Goal: Task Accomplishment & Management: Complete application form

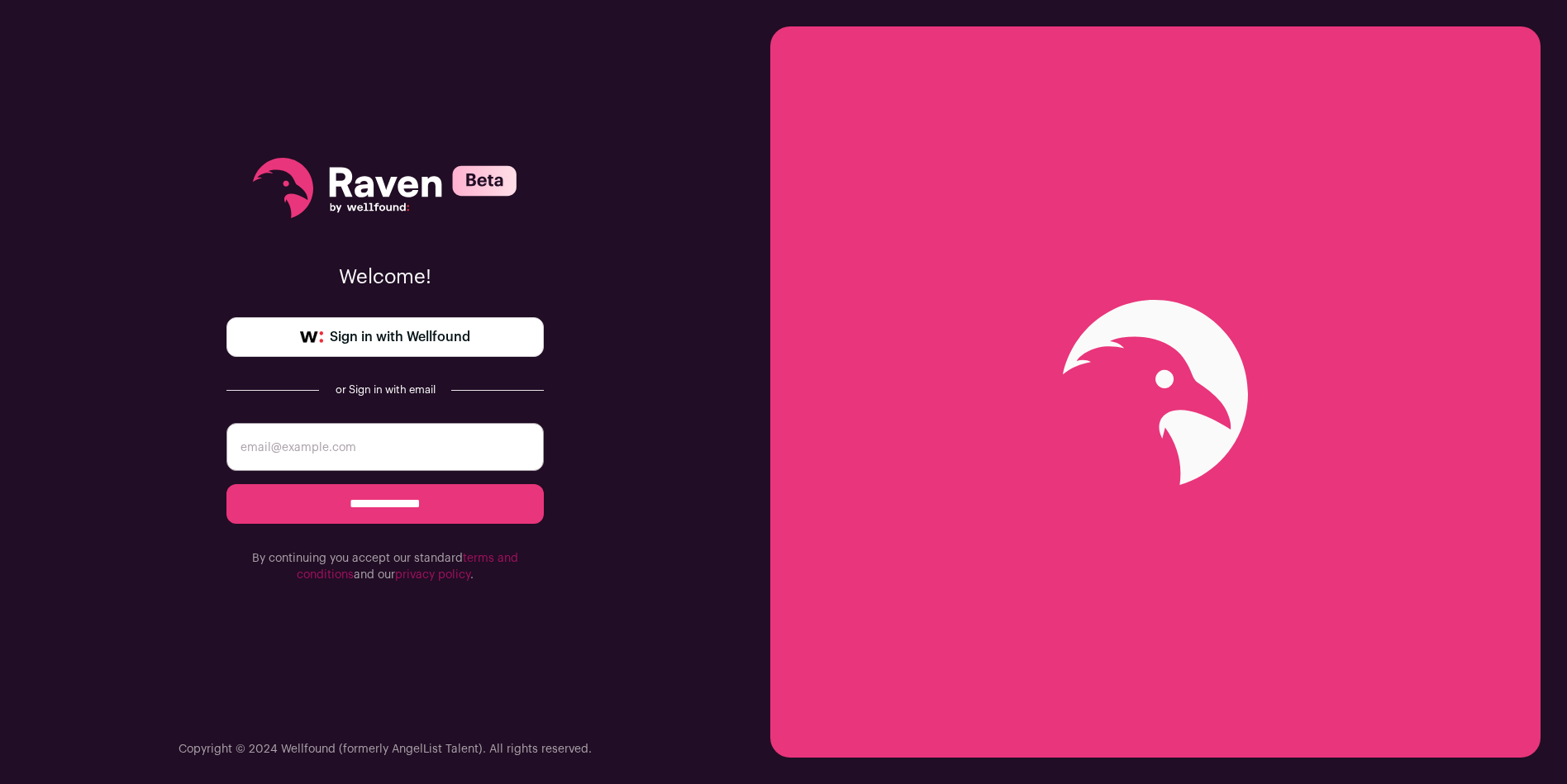
type input "tim.a.jnz@pm.me"
click at [416, 498] on input "**********" at bounding box center [385, 504] width 317 height 40
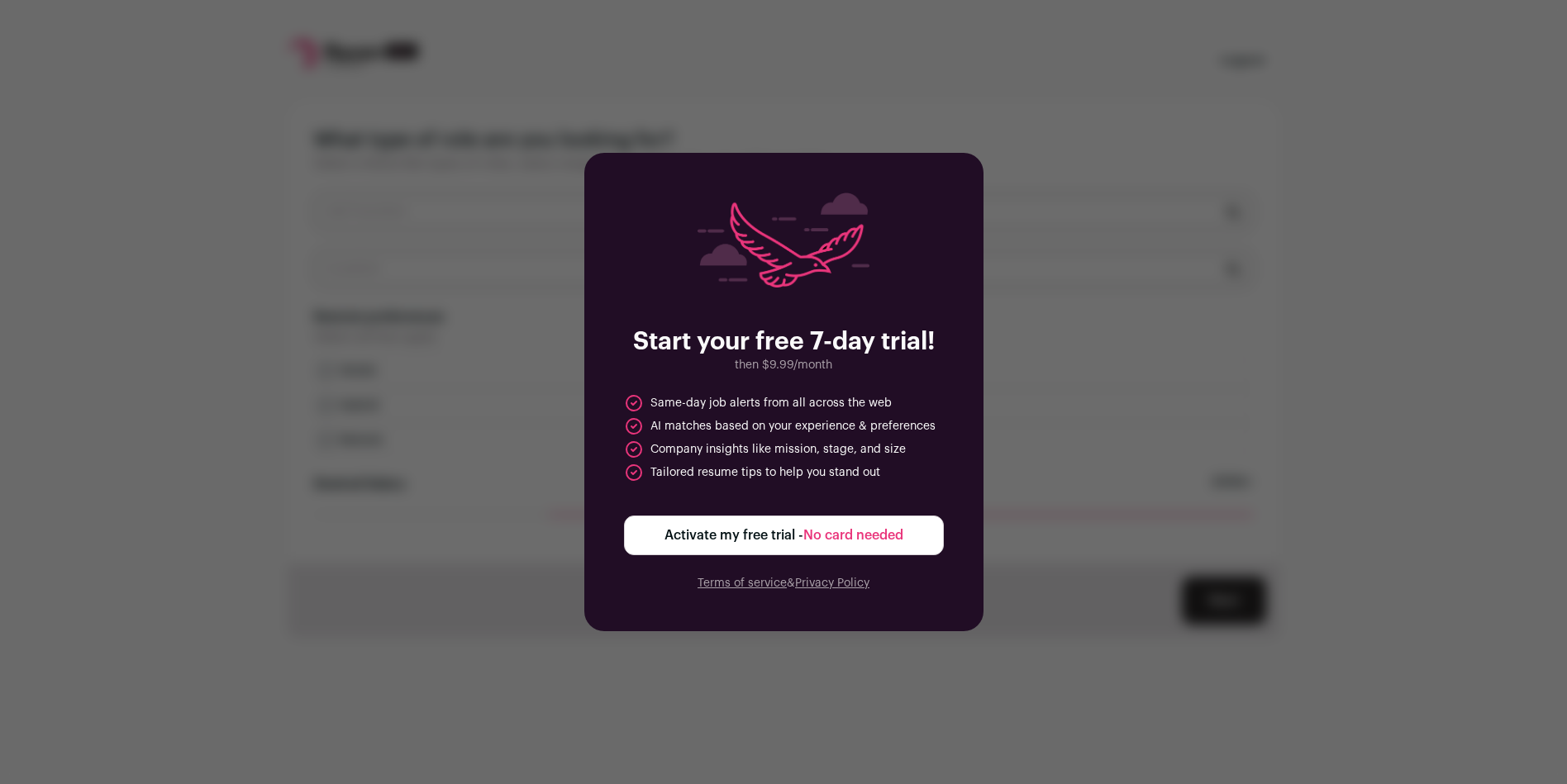
click at [978, 326] on div "Start your free 7-day trial! then $9.99/month Same-day job alerts from all acro…" at bounding box center [784, 392] width 399 height 478
click at [645, 48] on div "Start your free 7-day trial! then $9.99/month Same-day job alerts from all acro…" at bounding box center [784, 392] width 1567 height 784
